Goal: Transaction & Acquisition: Book appointment/travel/reservation

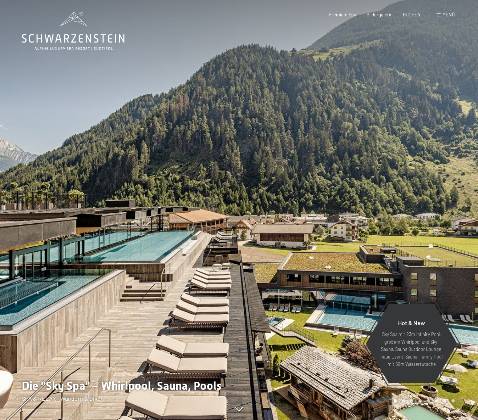
click at [410, 18] on div "Buchen Anfragen Premium Spa Bildergalerie BUCHEN Menü DE IT EN Gutschein Bilder…" at bounding box center [381, 15] width 147 height 7
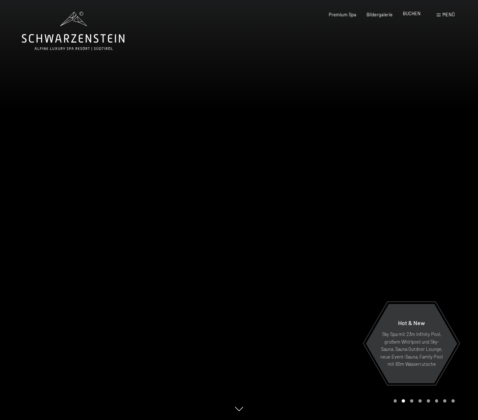
click at [410, 16] on span "BUCHEN" at bounding box center [412, 14] width 18 height 6
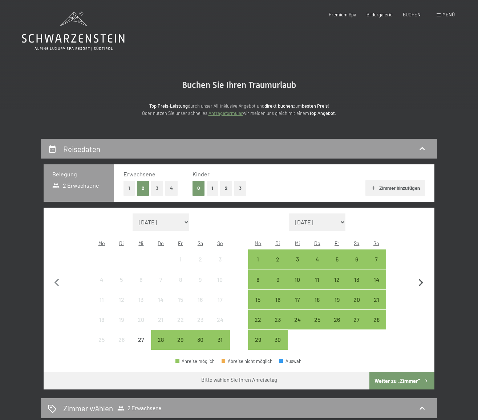
click at [420, 275] on icon "button" at bounding box center [421, 282] width 15 height 15
select select "2025-09-01"
select select "2025-10-01"
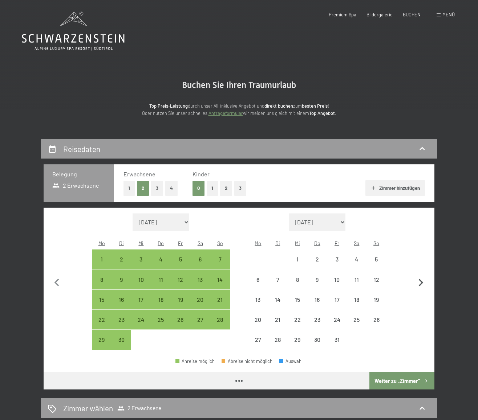
click at [420, 275] on icon "button" at bounding box center [421, 282] width 15 height 15
select select "2025-10-01"
select select "2025-11-01"
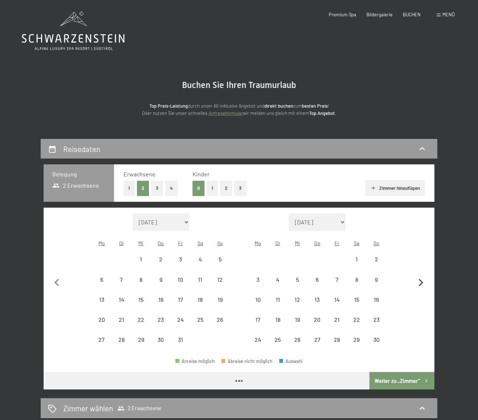
click at [420, 275] on icon "button" at bounding box center [421, 282] width 15 height 15
select select "2025-11-01"
select select "2025-12-01"
select select "2025-11-01"
select select "2025-12-01"
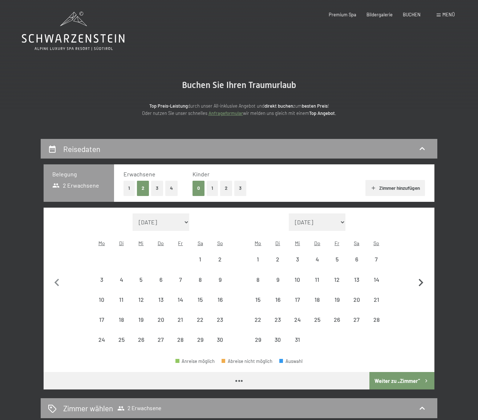
select select "2025-11-01"
select select "2025-12-01"
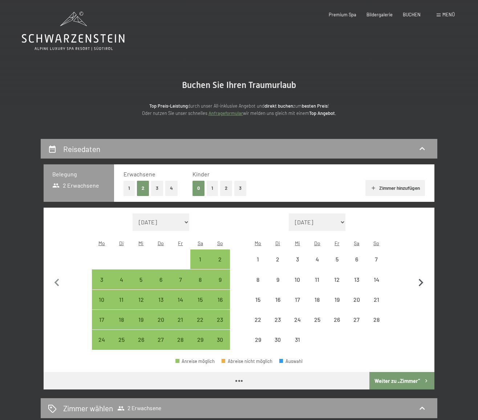
click at [420, 275] on icon "button" at bounding box center [421, 282] width 15 height 15
select select "2025-12-01"
select select "2026-01-01"
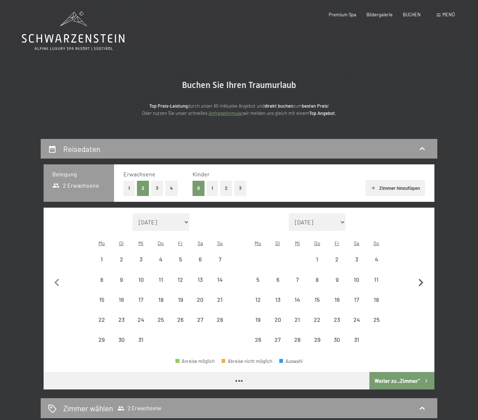
select select "2025-12-01"
select select "2026-01-01"
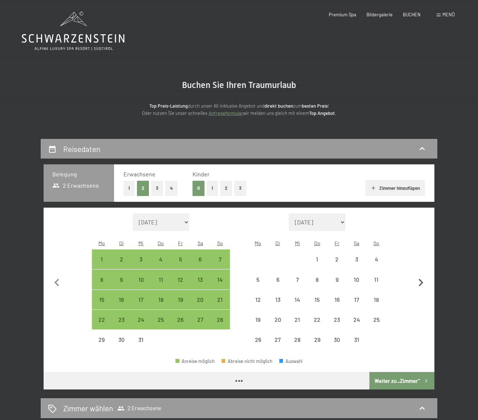
select select "2025-12-01"
select select "2026-01-01"
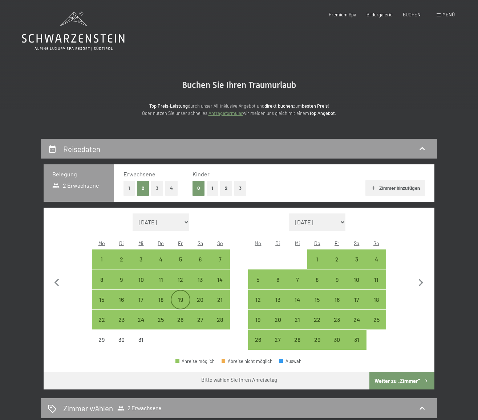
click at [182, 297] on div "19" at bounding box center [181, 306] width 18 height 18
select select "2025-12-01"
select select "2026-01-01"
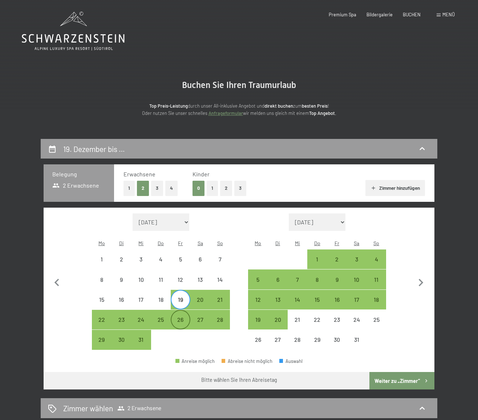
click at [182, 317] on div "26" at bounding box center [181, 326] width 18 height 18
select select "2025-12-01"
select select "2026-01-01"
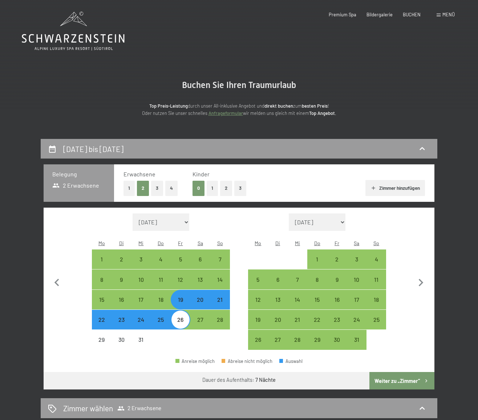
click at [392, 372] on button "Weiter zu „Zimmer“" at bounding box center [402, 380] width 65 height 17
select select "2025-12-01"
select select "2026-01-01"
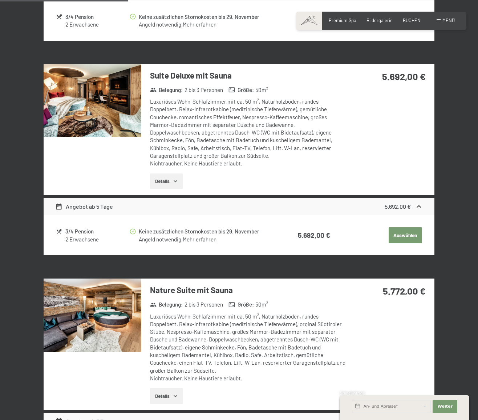
scroll to position [536, 0]
